Goal: Information Seeking & Learning: Get advice/opinions

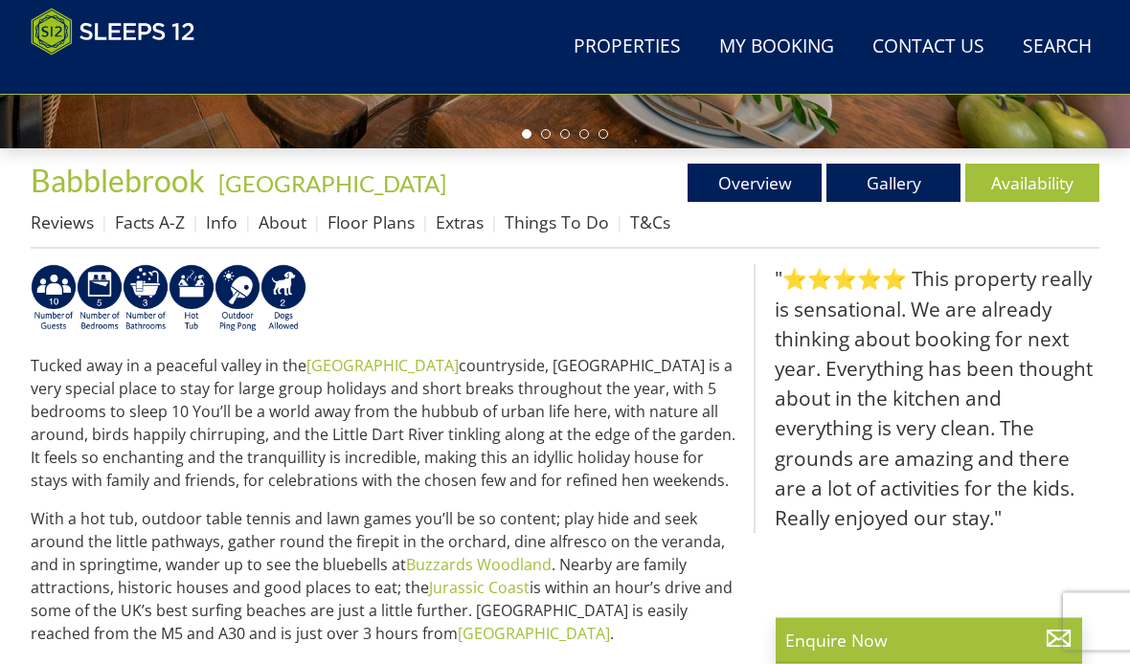
scroll to position [621, 0]
click at [544, 225] on link "Things To Do" at bounding box center [556, 222] width 104 height 23
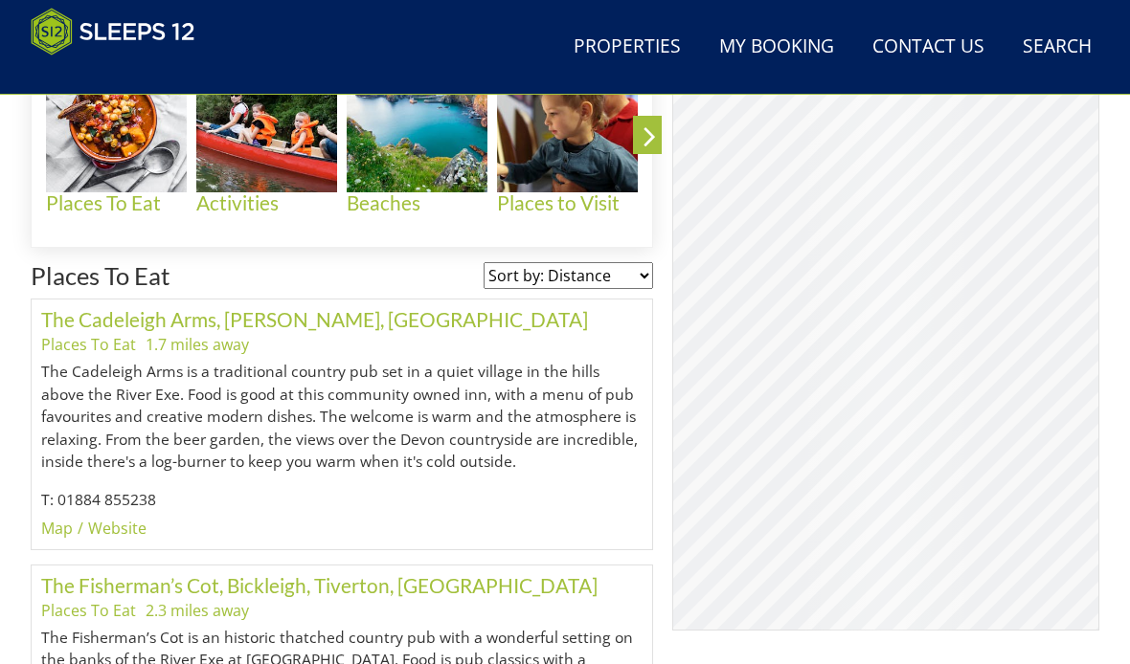
scroll to position [892, 0]
click at [230, 327] on link "The Cadeleigh Arms, [PERSON_NAME], [GEOGRAPHIC_DATA]" at bounding box center [314, 319] width 547 height 24
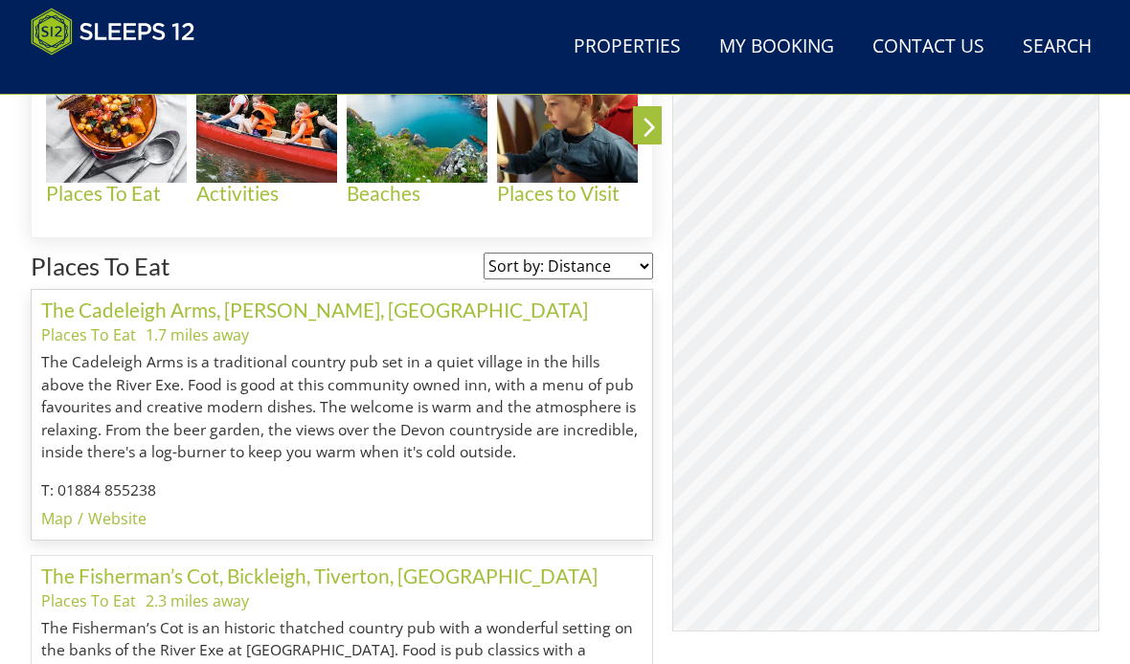
click at [113, 516] on link "Website" at bounding box center [117, 518] width 58 height 21
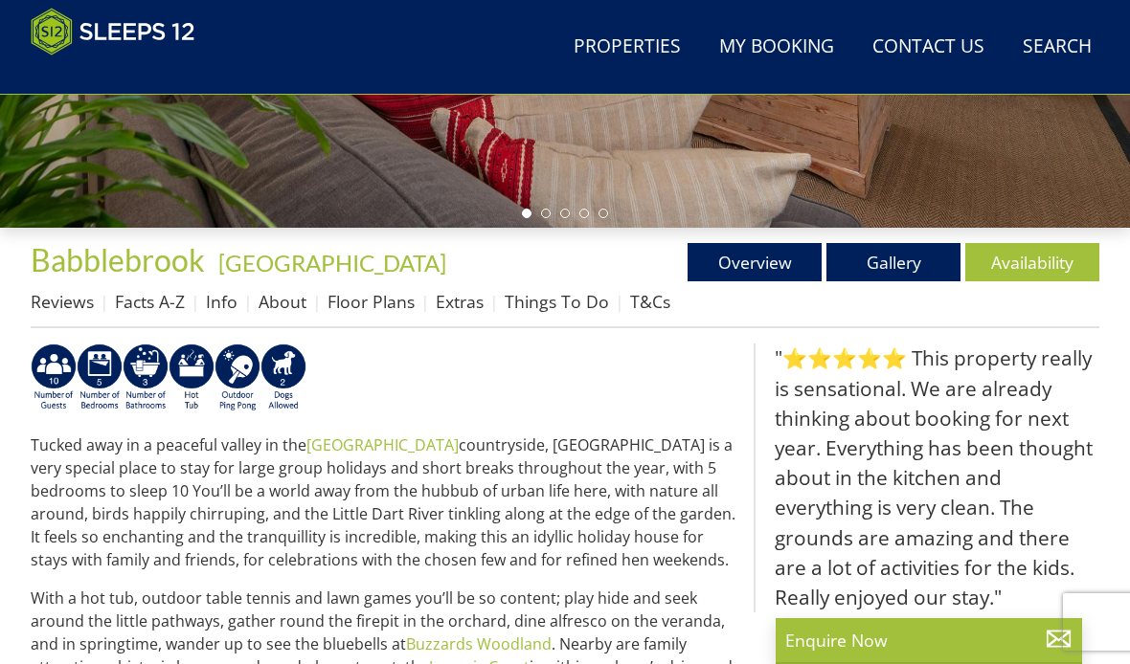
scroll to position [540, 0]
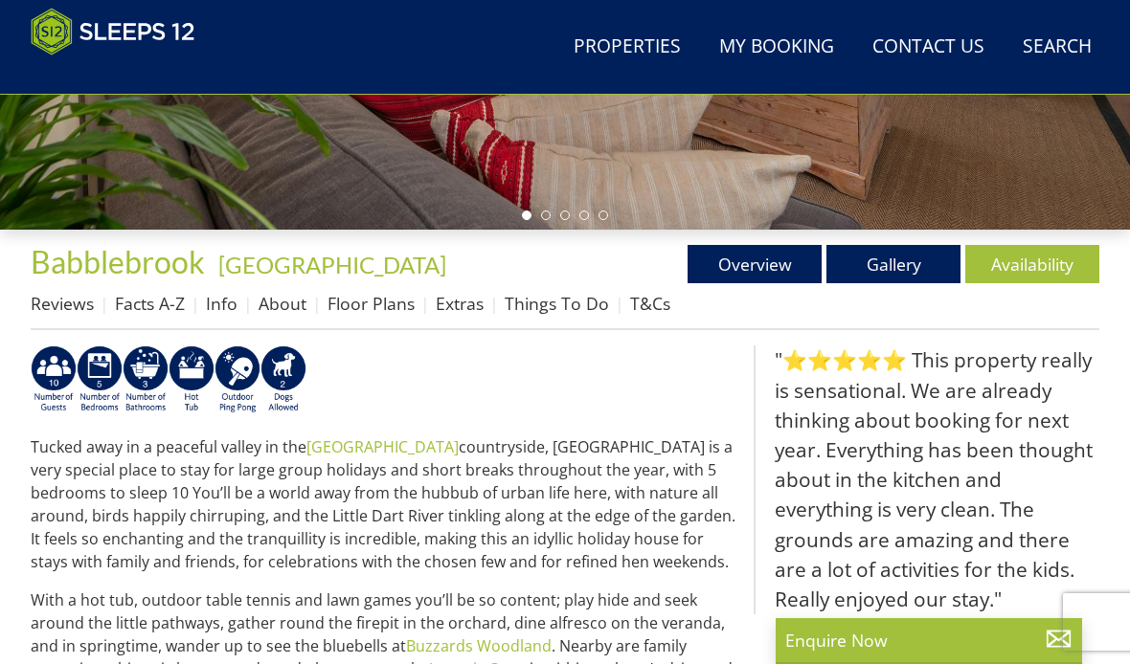
click at [552, 305] on link "Things To Do" at bounding box center [556, 303] width 104 height 23
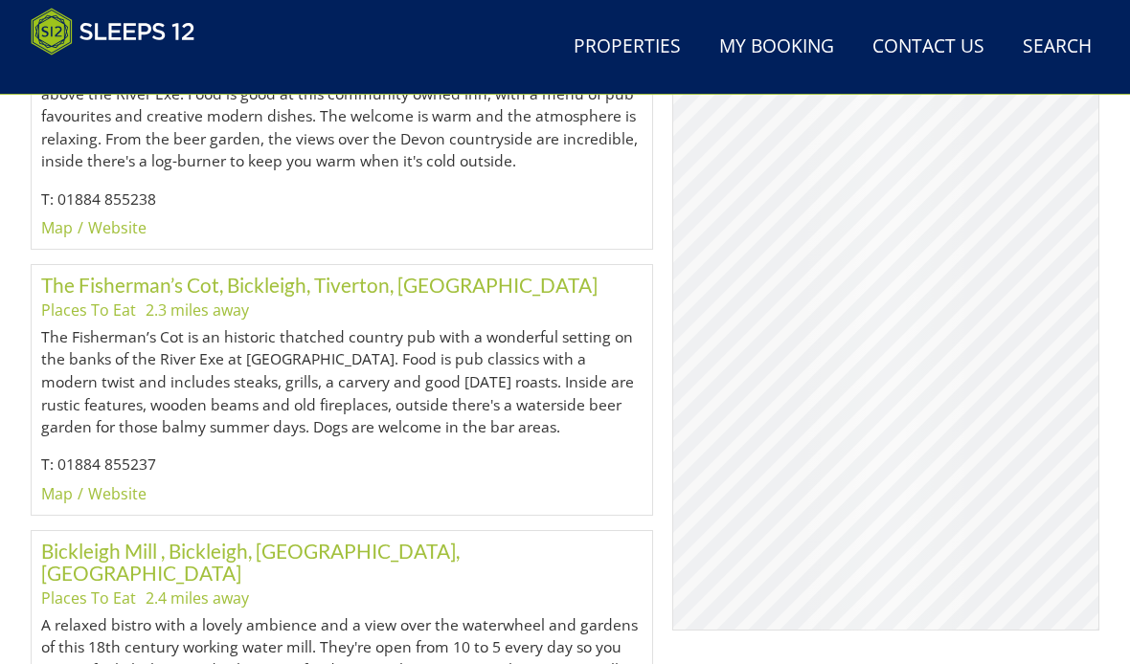
scroll to position [1193, 0]
click at [253, 292] on link "The Fisherman’s Cot, Bickleigh, Tiverton, [GEOGRAPHIC_DATA]" at bounding box center [319, 285] width 556 height 24
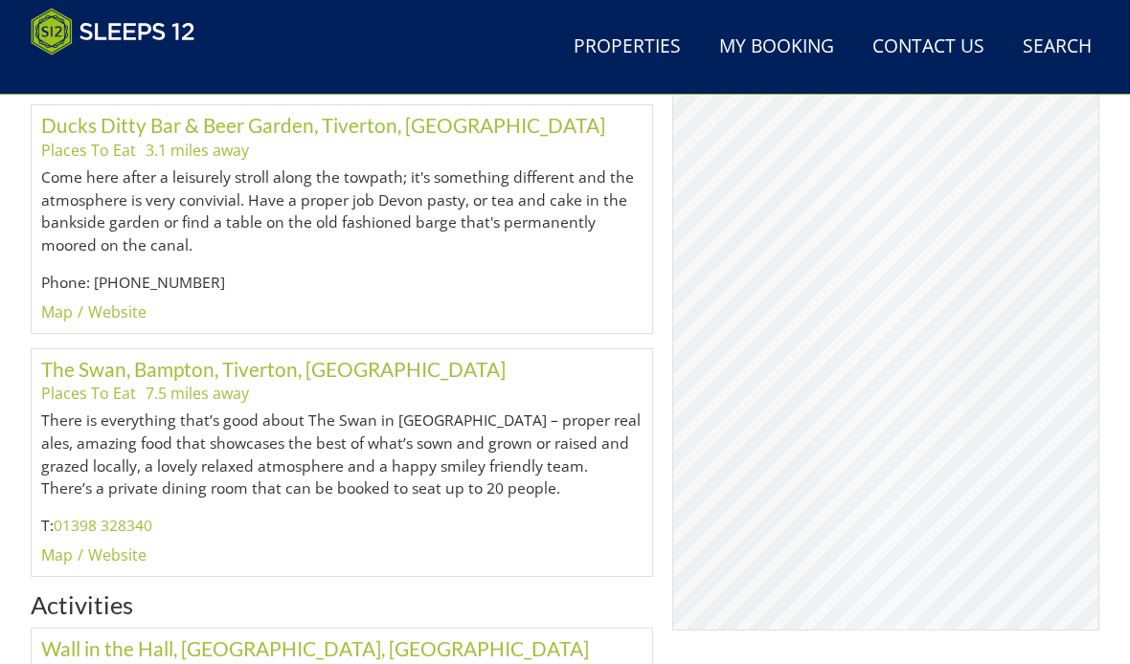
scroll to position [2415, 0]
click at [124, 545] on link "Website" at bounding box center [117, 555] width 58 height 21
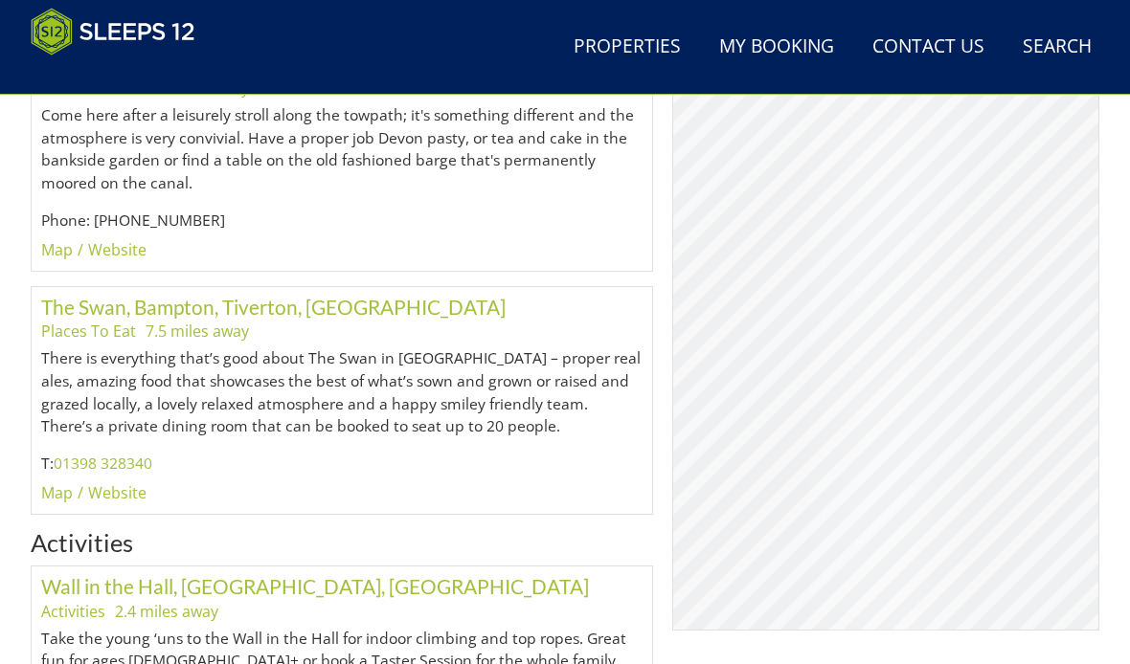
scroll to position [2478, 0]
click at [245, 294] on link "The Swan, Bampton, Tiverton, [GEOGRAPHIC_DATA]" at bounding box center [273, 306] width 464 height 24
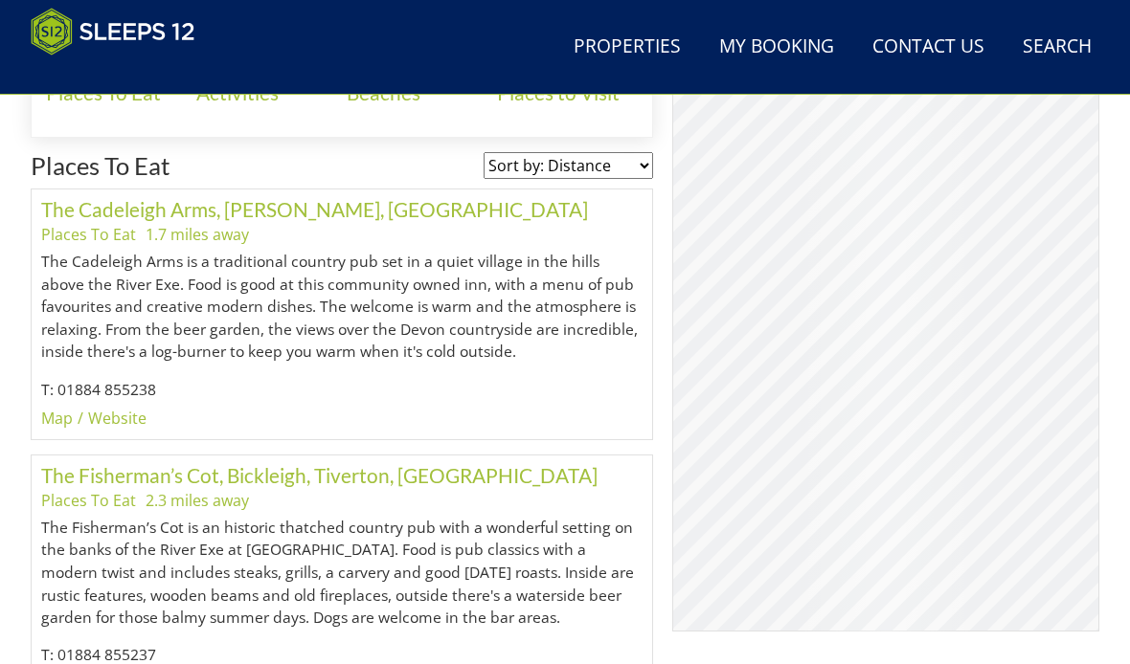
scroll to position [1071, 0]
